Goal: Information Seeking & Learning: Learn about a topic

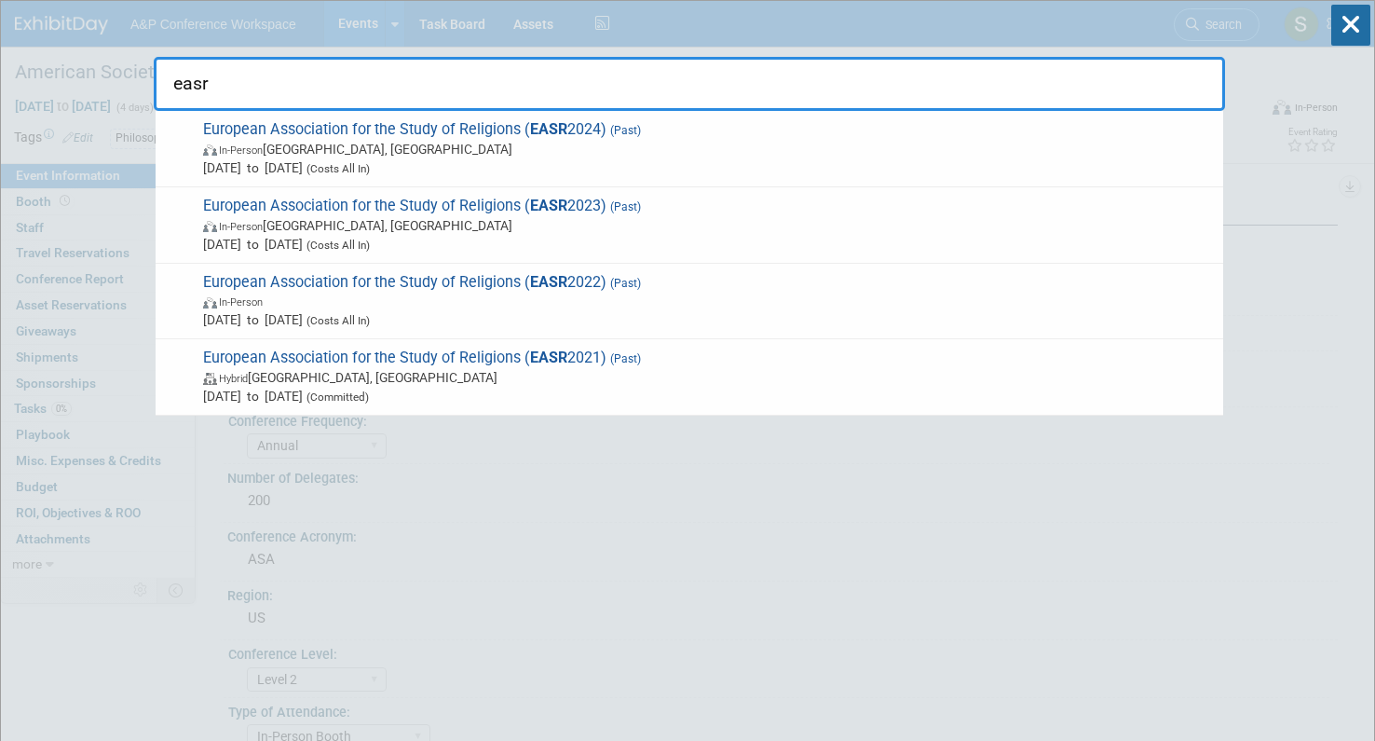
select select "Annual"
select select "Level 2"
select select "In-Person Booth"
select select "[PERSON_NAME]"
drag, startPoint x: 286, startPoint y: 79, endPoint x: 154, endPoint y: 79, distance: 132.3
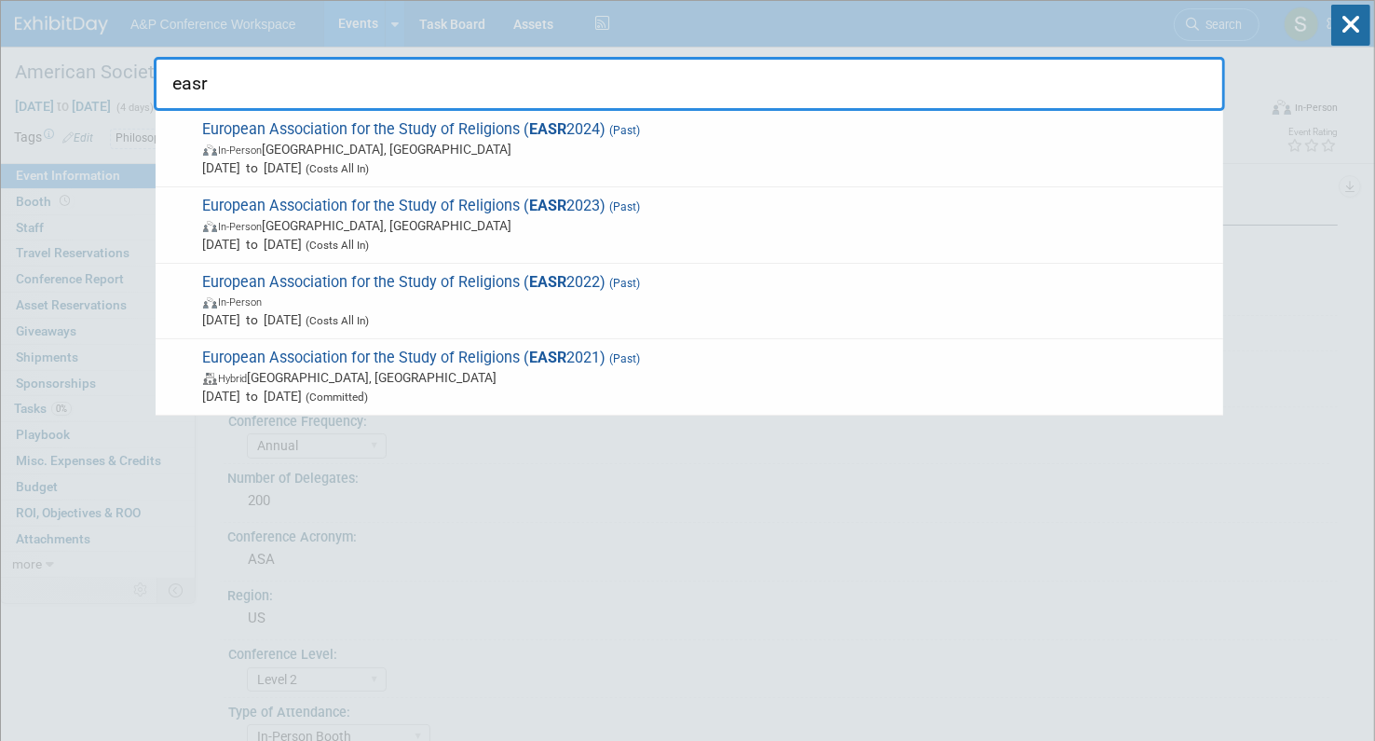
click at [154, 79] on input "easr" at bounding box center [689, 84] width 1071 height 54
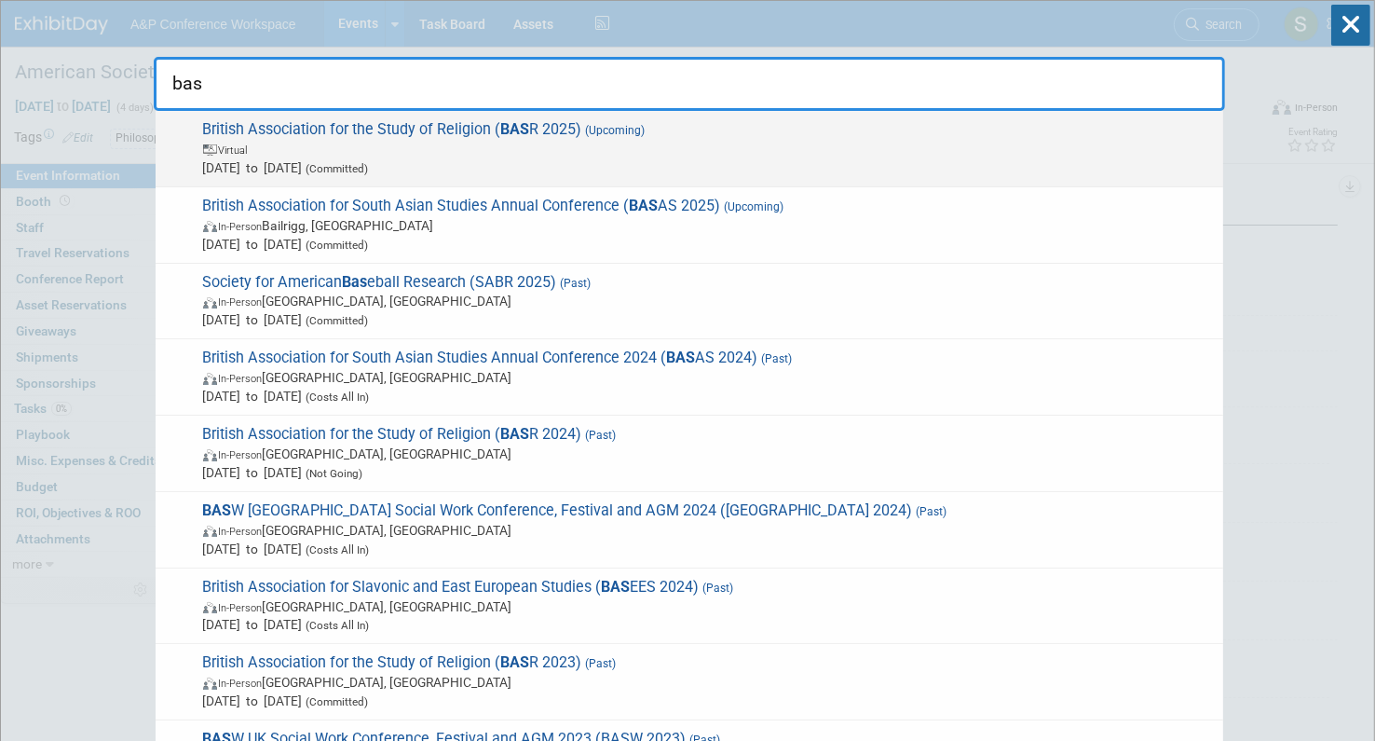
type input "bas"
click at [367, 150] on span "Virtual" at bounding box center [708, 149] width 1011 height 19
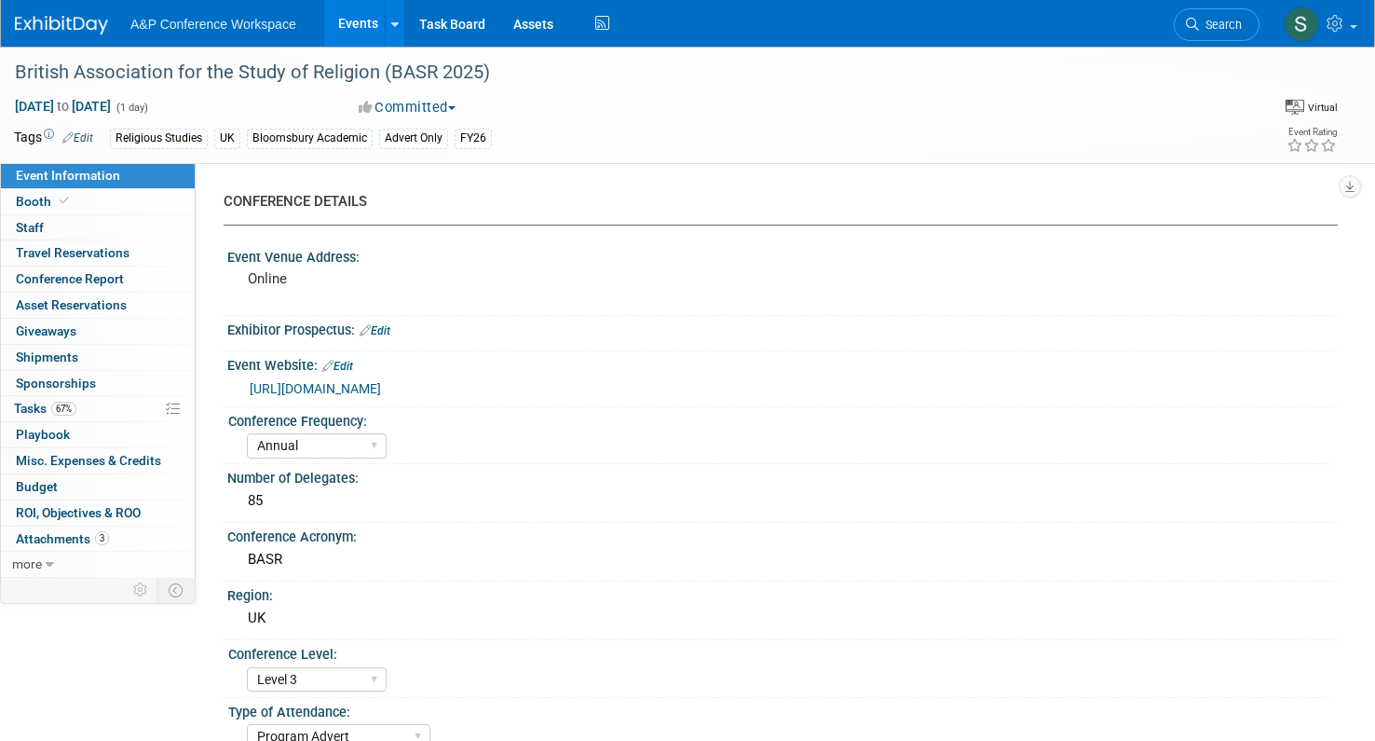
select select "Annual"
select select "Level 3"
select select "Program Advert"
select select "Religious Studies"
select select "Bloomsbury Academic"
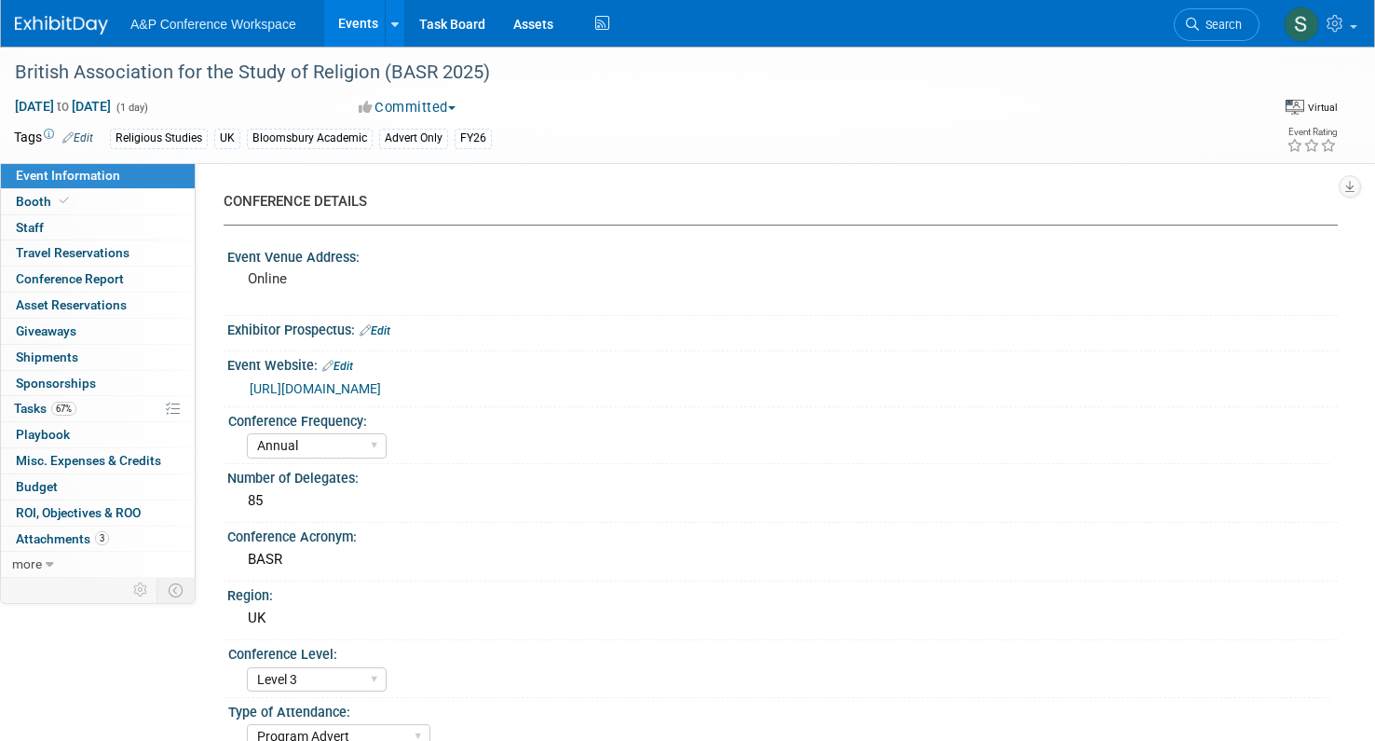
select select "[PERSON_NAME]"
select select "Networking/Commissioning"
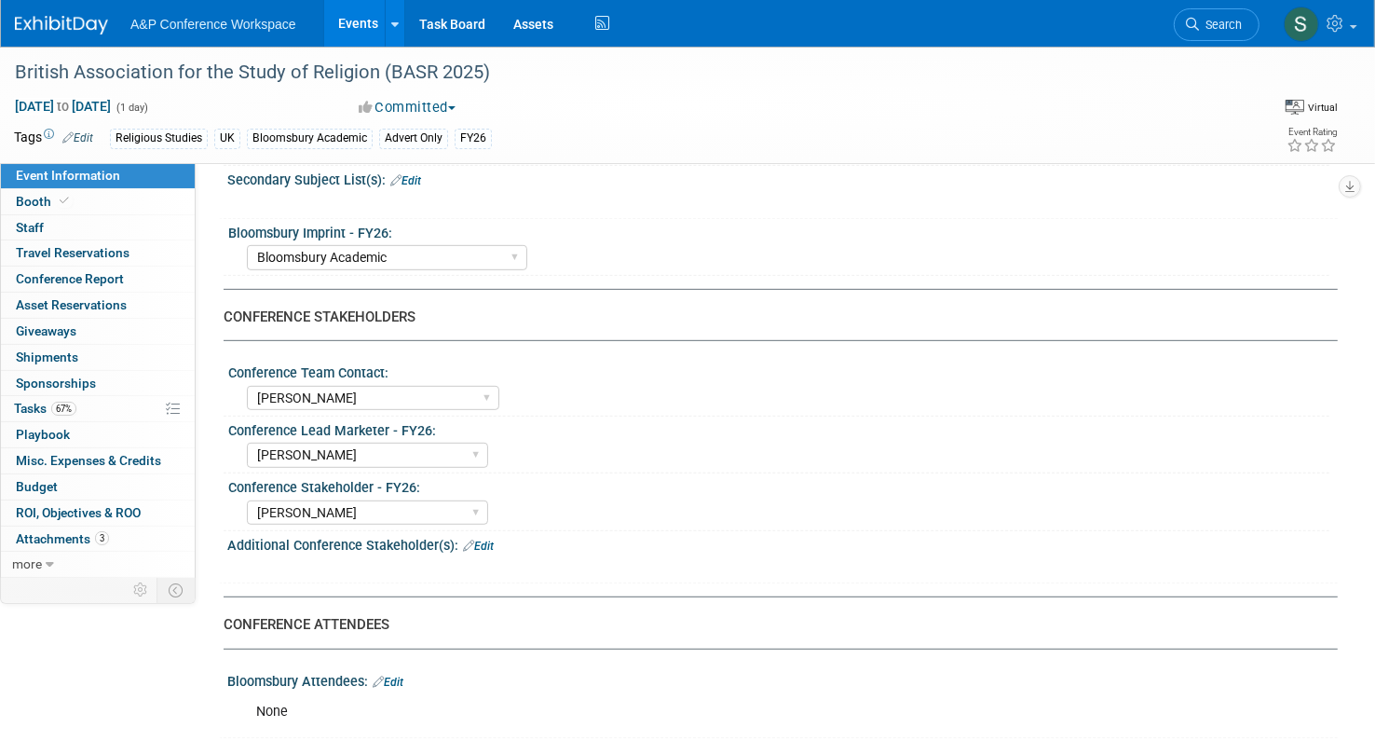
scroll to position [744, 0]
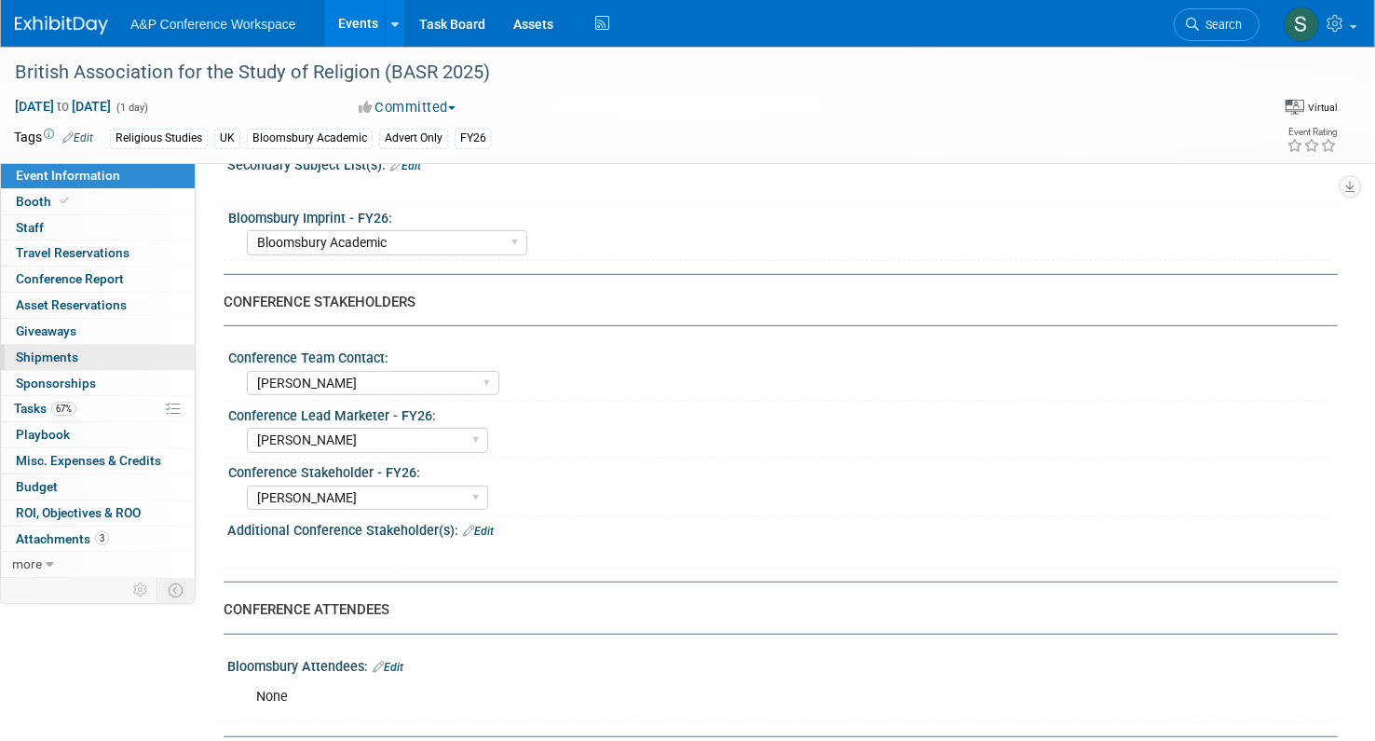
click at [29, 359] on span "Shipments 0" at bounding box center [47, 356] width 62 height 15
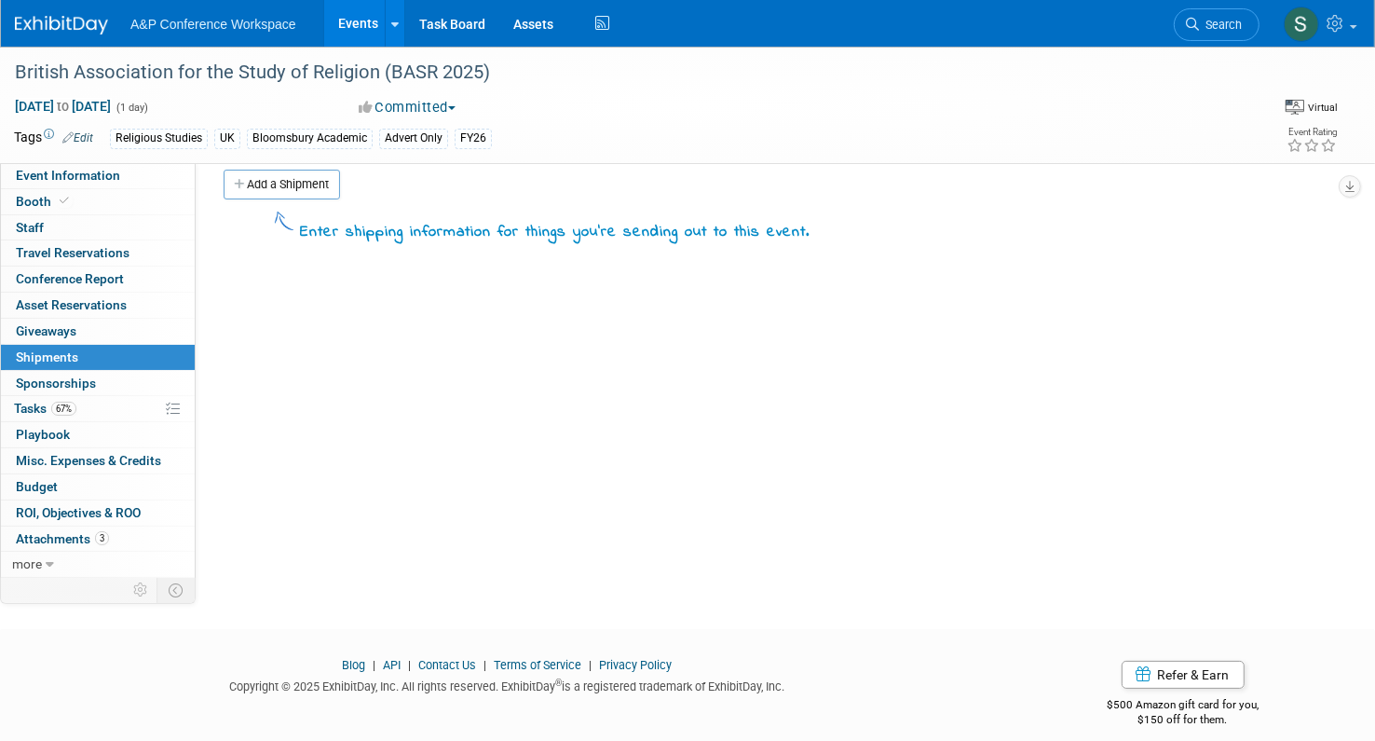
scroll to position [36, 0]
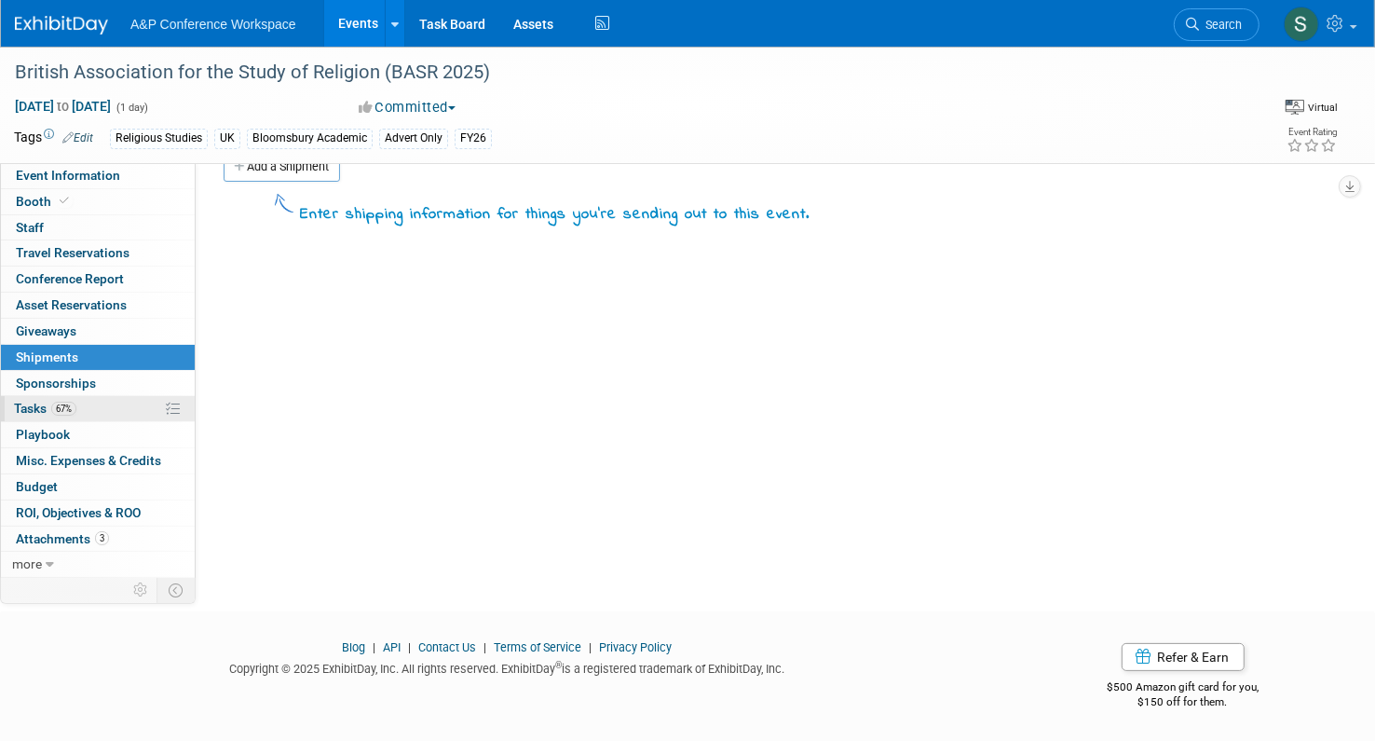
click at [61, 409] on span "67%" at bounding box center [63, 409] width 25 height 14
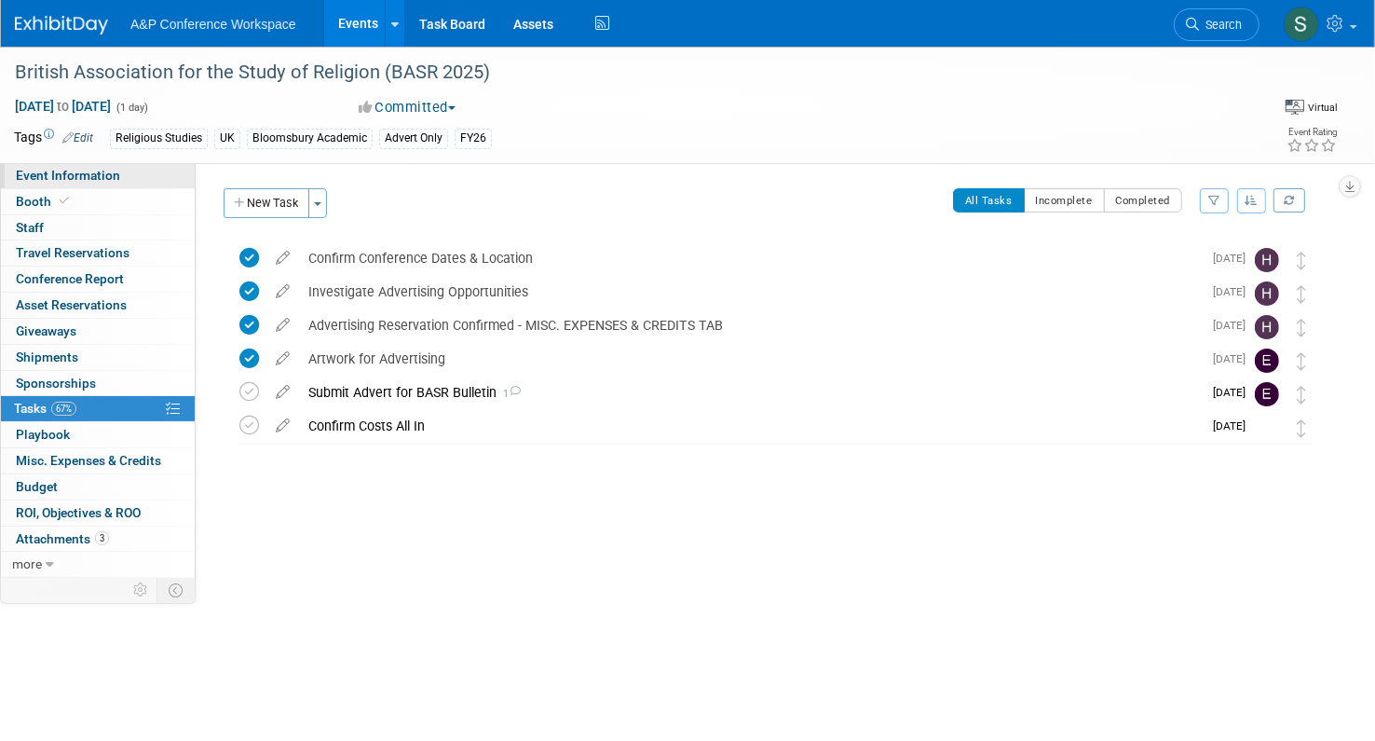
click at [80, 183] on link "Event Information" at bounding box center [98, 175] width 194 height 25
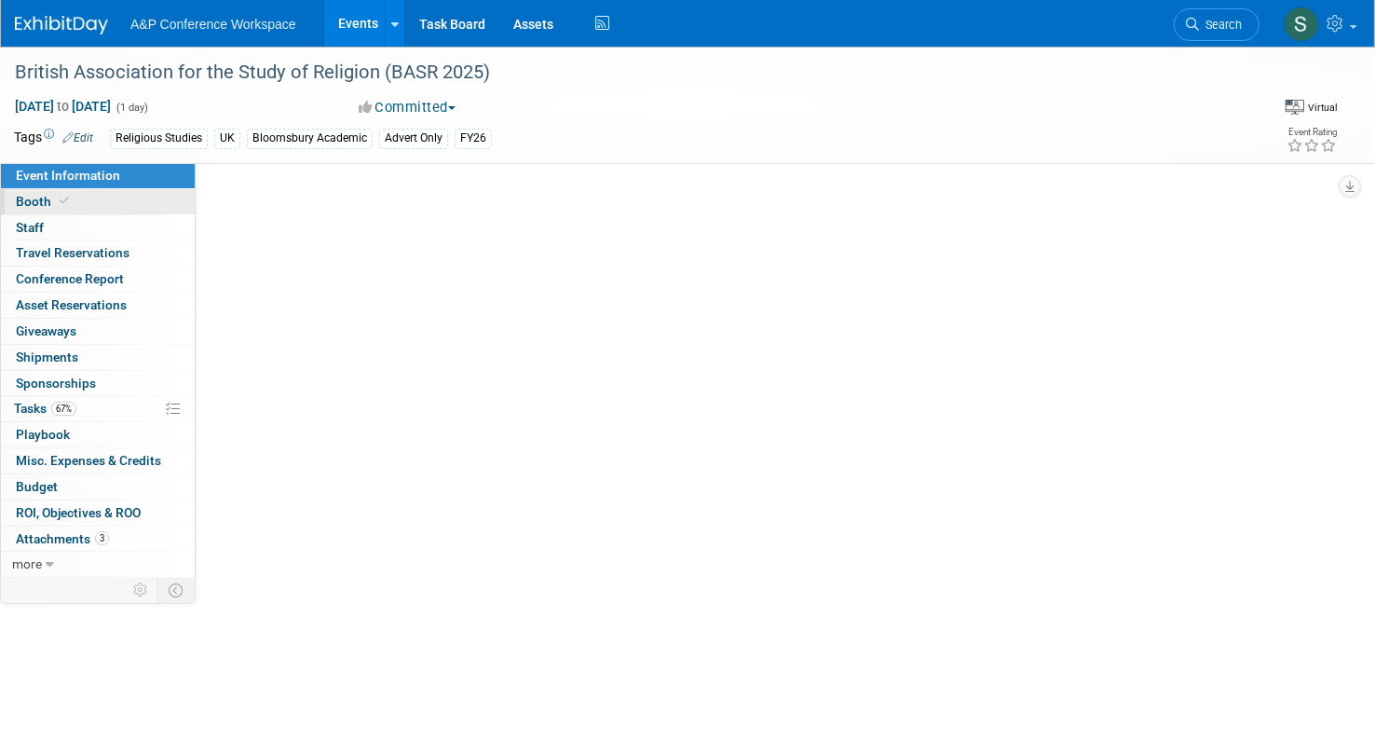
select select "Annual"
select select "Level 3"
select select "Program Advert"
select select "Religious Studies"
select select "Bloomsbury Academic"
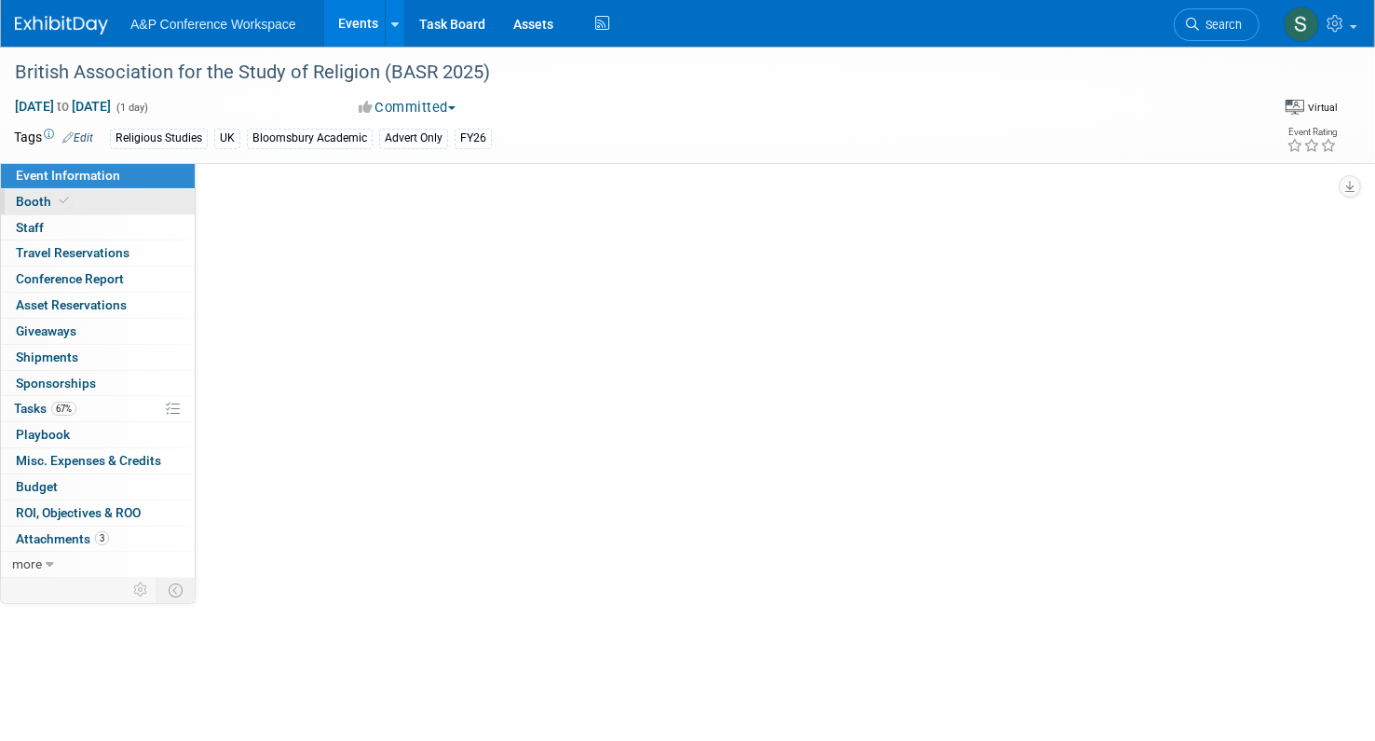
select select "[PERSON_NAME]"
select select "Networking/Commissioning"
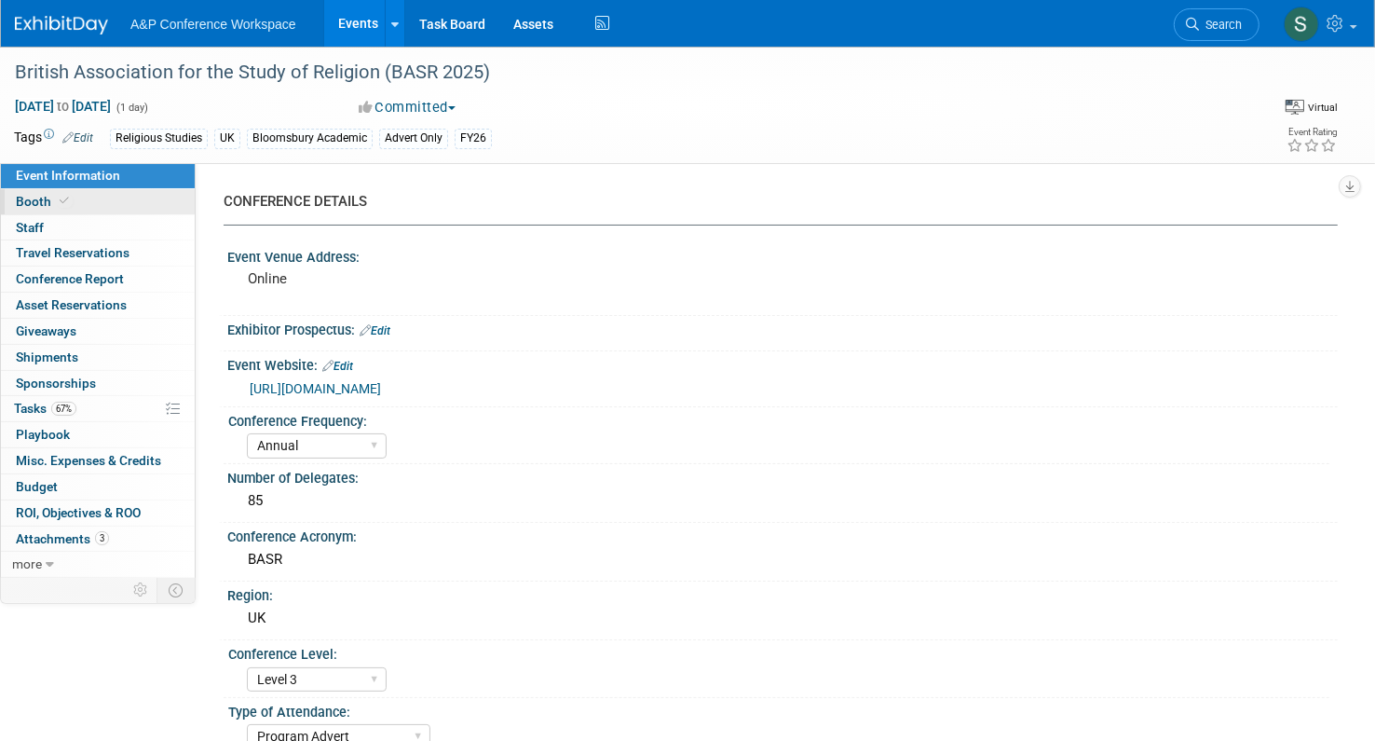
click at [83, 200] on link "Booth" at bounding box center [98, 201] width 194 height 25
select select "COBA"
